Goal: Information Seeking & Learning: Learn about a topic

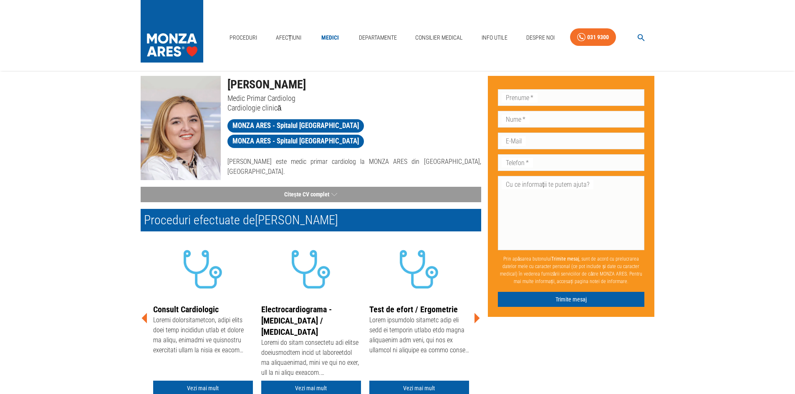
scroll to position [42, 0]
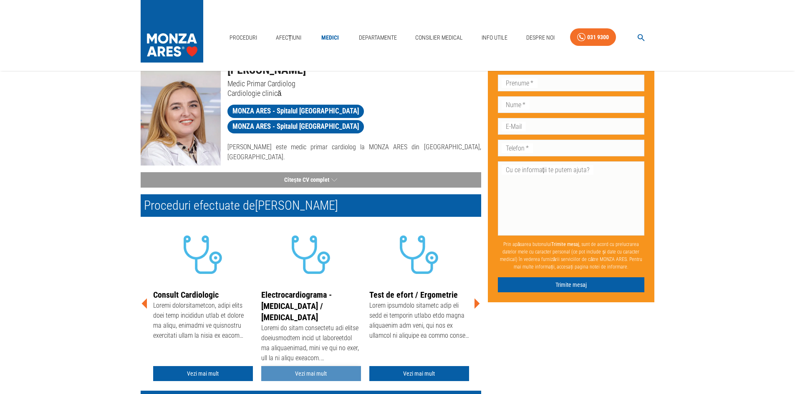
click at [313, 377] on link "Vezi mai mult" at bounding box center [311, 373] width 100 height 15
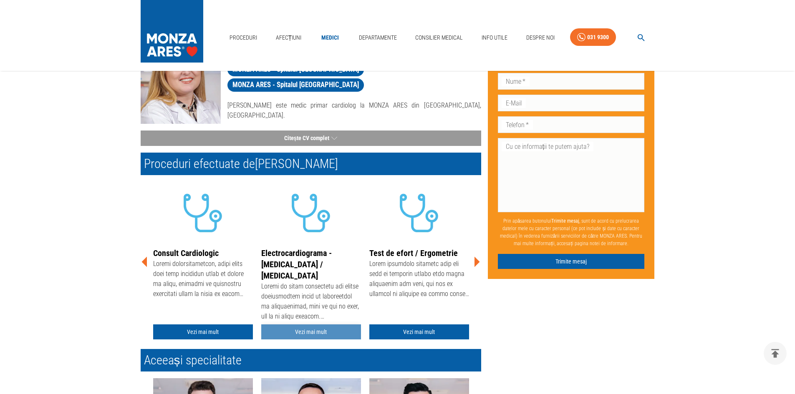
click at [302, 331] on link "Vezi mai mult" at bounding box center [311, 332] width 100 height 15
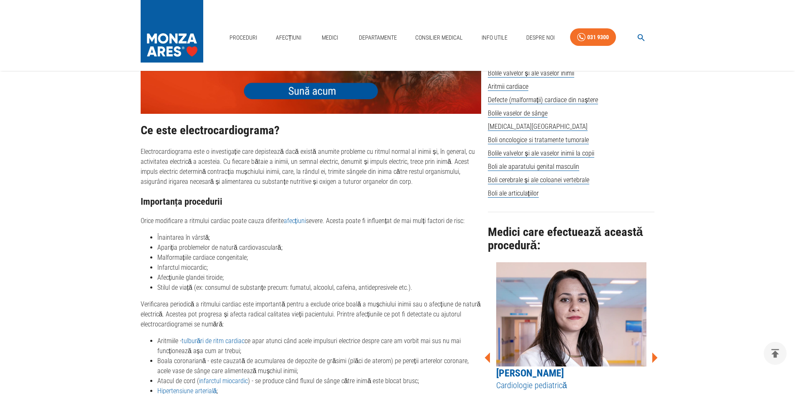
scroll to position [542, 0]
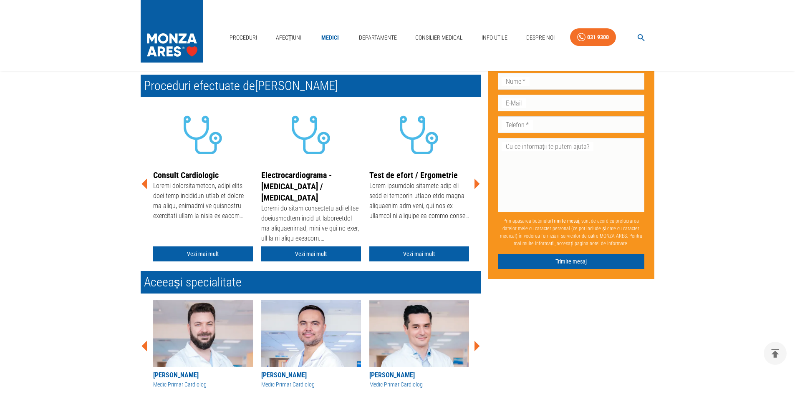
scroll to position [167, 0]
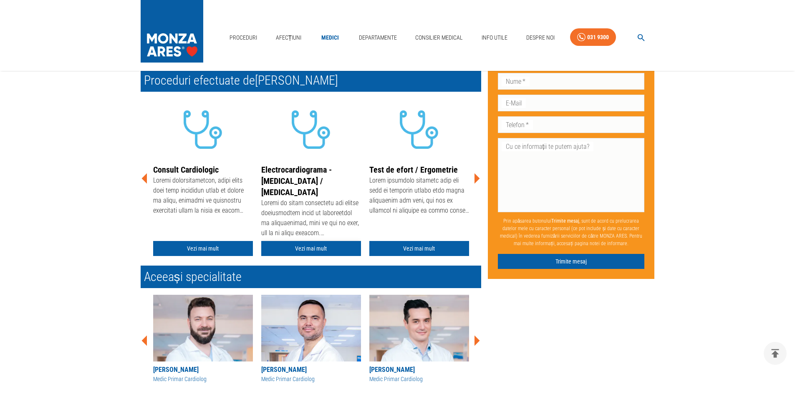
click at [328, 248] on link "Vezi mai mult" at bounding box center [311, 248] width 100 height 15
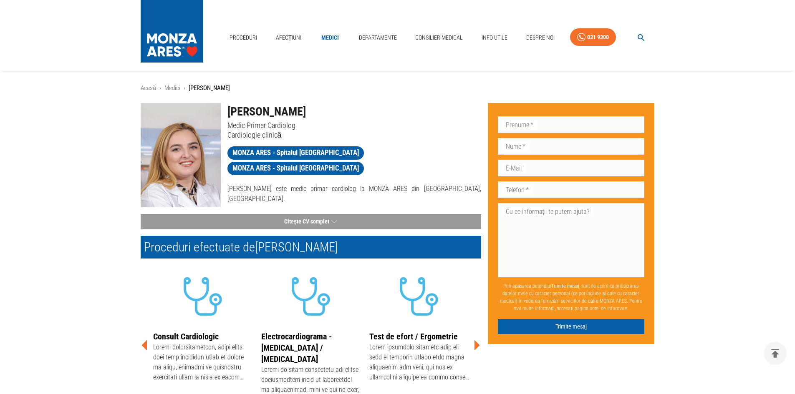
scroll to position [167, 0]
click at [0, 248] on div "Acasă › Medici › Dr. Ana Maria Demiras Dr. Ana Maria Demiras Medic Primar Cardi…" at bounding box center [397, 318] width 795 height 470
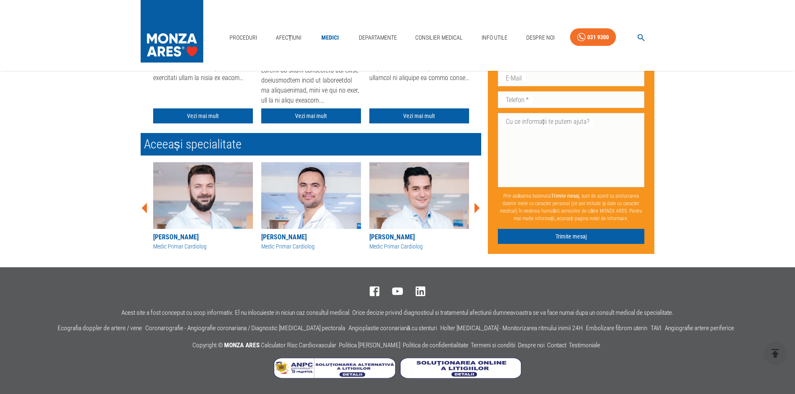
click at [22, 257] on div "Proceduri Afecțiuni Medici Departamente Consilier Medical Info Utile Despre Noi…" at bounding box center [397, 47] width 795 height 694
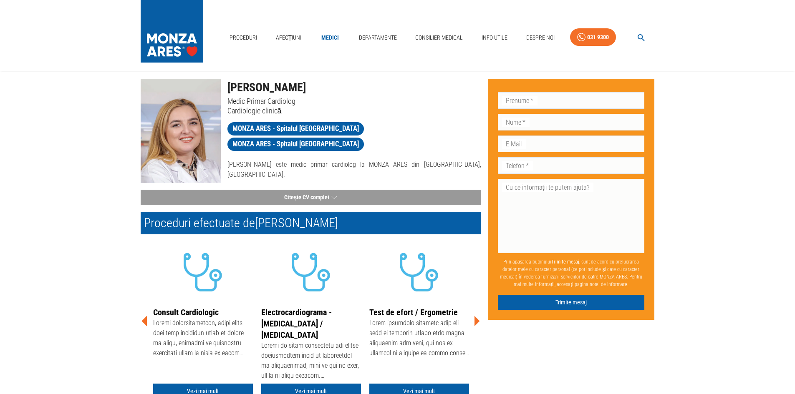
scroll to position [0, 0]
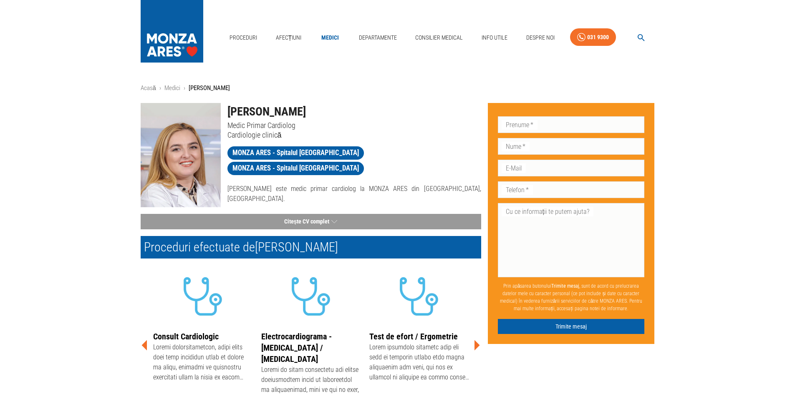
click at [740, 154] on div "Acasă › Medici › Dr. Ana Maria Demiras Dr. Ana Maria Demiras Medic Primar Cardi…" at bounding box center [397, 318] width 795 height 470
